Goal: Task Accomplishment & Management: Check status

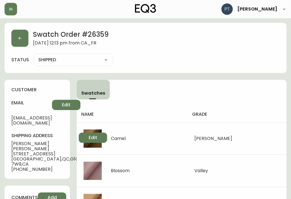
click at [15, 30] on button "button" at bounding box center [19, 38] width 17 height 17
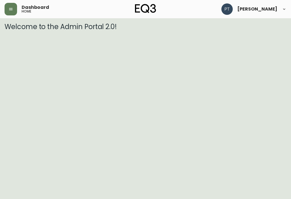
click at [13, 12] on button "button" at bounding box center [11, 9] width 13 height 13
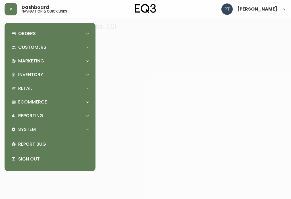
click at [11, 10] on icon "button" at bounding box center [11, 9] width 5 height 5
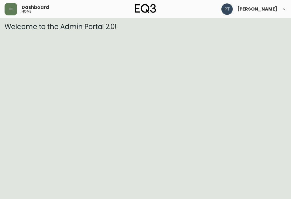
click at [8, 9] on button "button" at bounding box center [11, 9] width 13 height 13
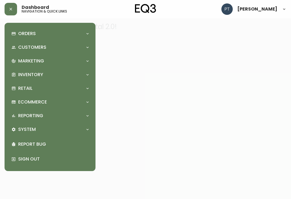
click at [28, 35] on p "Orders" at bounding box center [27, 33] width 18 height 6
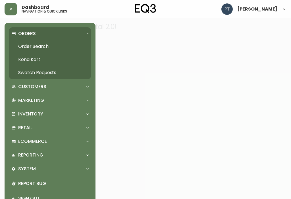
click at [38, 76] on link "Swatch Requests" at bounding box center [50, 72] width 82 height 13
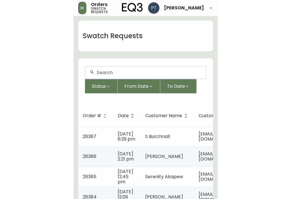
scroll to position [33, 0]
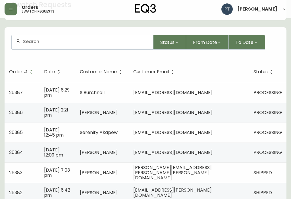
click at [254, 90] on span "PROCESSING" at bounding box center [268, 92] width 28 height 7
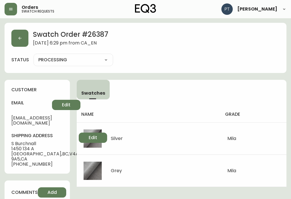
click at [24, 37] on button "button" at bounding box center [19, 38] width 17 height 17
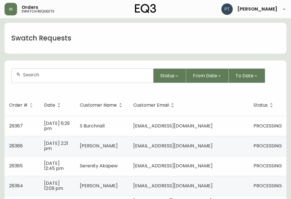
click at [243, 142] on td "[EMAIL_ADDRESS][DOMAIN_NAME]" at bounding box center [189, 146] width 120 height 20
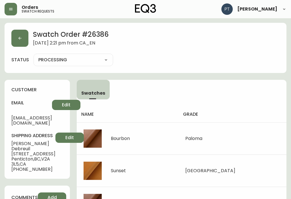
click at [19, 42] on button "button" at bounding box center [19, 38] width 17 height 17
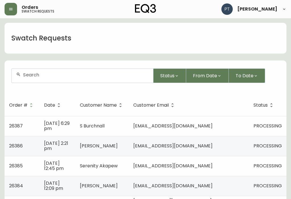
click at [241, 170] on td "[EMAIL_ADDRESS][DOMAIN_NAME]" at bounding box center [189, 166] width 120 height 20
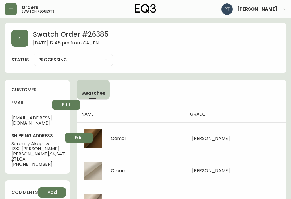
click at [17, 42] on button "button" at bounding box center [19, 38] width 17 height 17
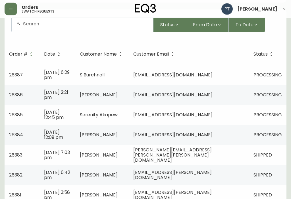
scroll to position [55, 0]
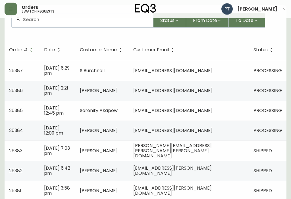
click at [269, 130] on span "PROCESSING" at bounding box center [268, 130] width 28 height 7
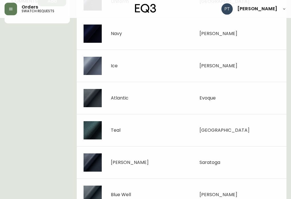
scroll to position [210, 0]
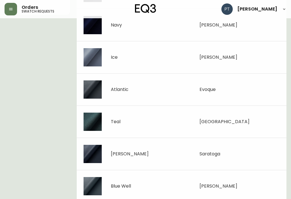
click at [1, 184] on main "Swatch Order # 26384 [DATE] 12:09 pm from [GEOGRAPHIC_DATA] status PROCESSING P…" at bounding box center [145, 21] width 291 height 425
